Goal: Information Seeking & Learning: Learn about a topic

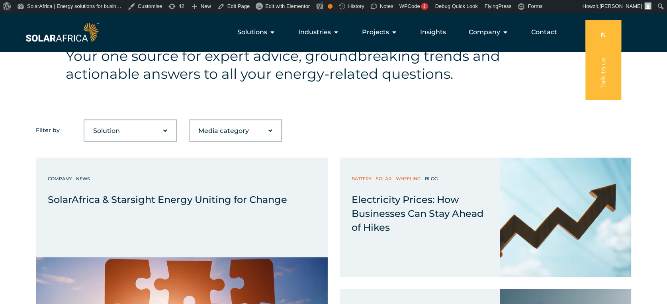
scroll to position [242, 0]
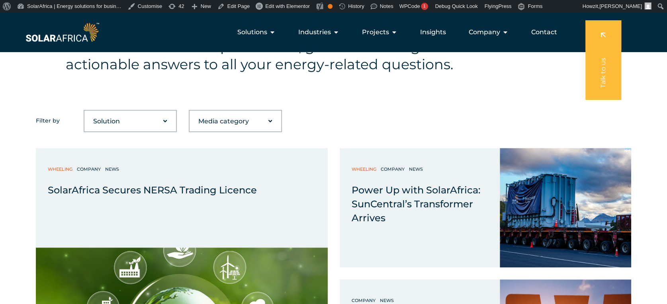
scroll to position [253, 0]
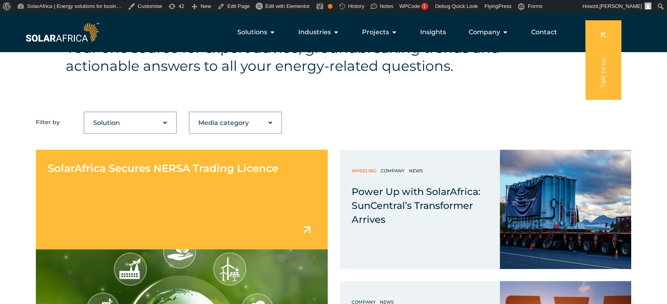
click at [109, 194] on div "SolarAfrica Secures NERSA Trading Licence" at bounding box center [182, 200] width 292 height 100
click at [128, 168] on span "SolarAfrica Secures NERSA Trading Licence" at bounding box center [163, 168] width 231 height 13
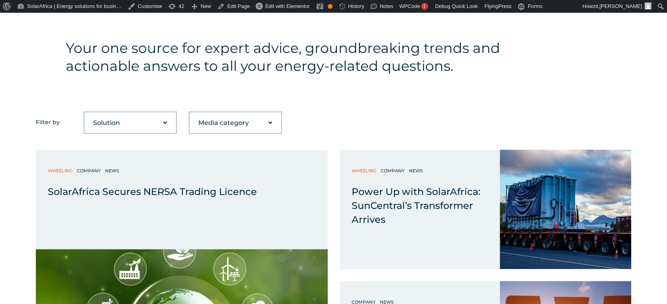
drag, startPoint x: 257, startPoint y: 186, endPoint x: 29, endPoint y: 182, distance: 227.9
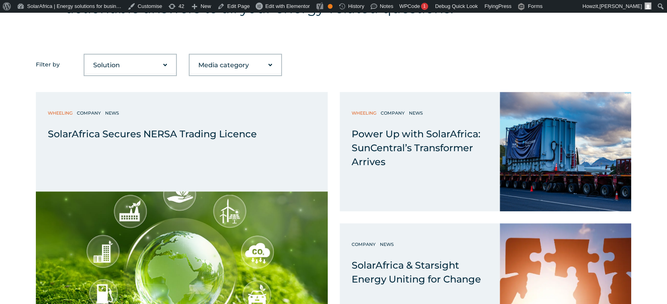
drag, startPoint x: 311, startPoint y: 176, endPoint x: 338, endPoint y: 78, distance: 100.8
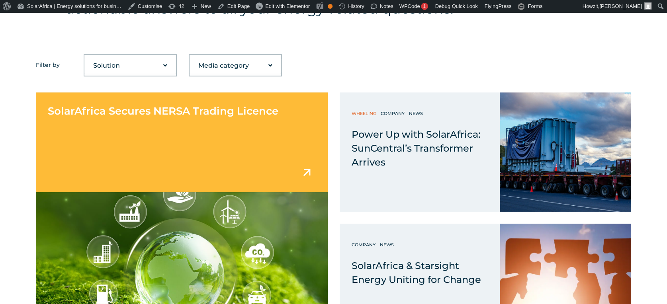
click at [223, 132] on div "SolarAfrica Secures NERSA Trading Licence" at bounding box center [182, 142] width 292 height 100
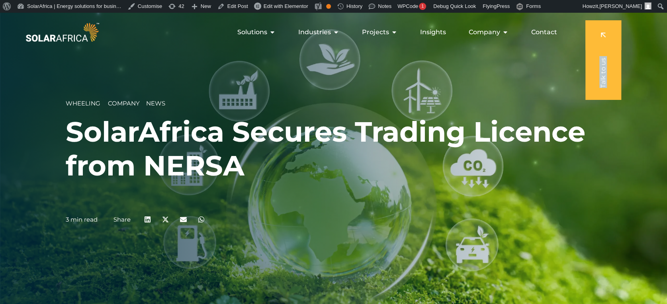
drag, startPoint x: 239, startPoint y: 45, endPoint x: 252, endPoint y: 76, distance: 33.6
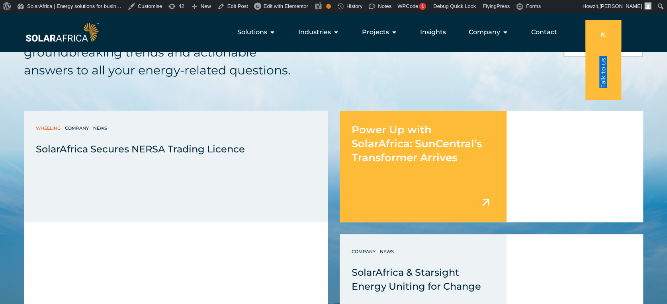
scroll to position [1122, 0]
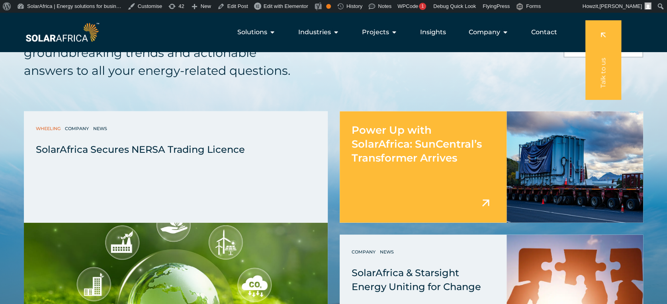
click at [392, 150] on div "Power Up with SolarAfrica: SunCentral’s Transformer Arrives" at bounding box center [423, 139] width 167 height 54
click at [389, 145] on span "Power Up with SolarAfrica: SunCentral’s Transformer Arrives" at bounding box center [417, 144] width 130 height 41
